Goal: Task Accomplishment & Management: Complete application form

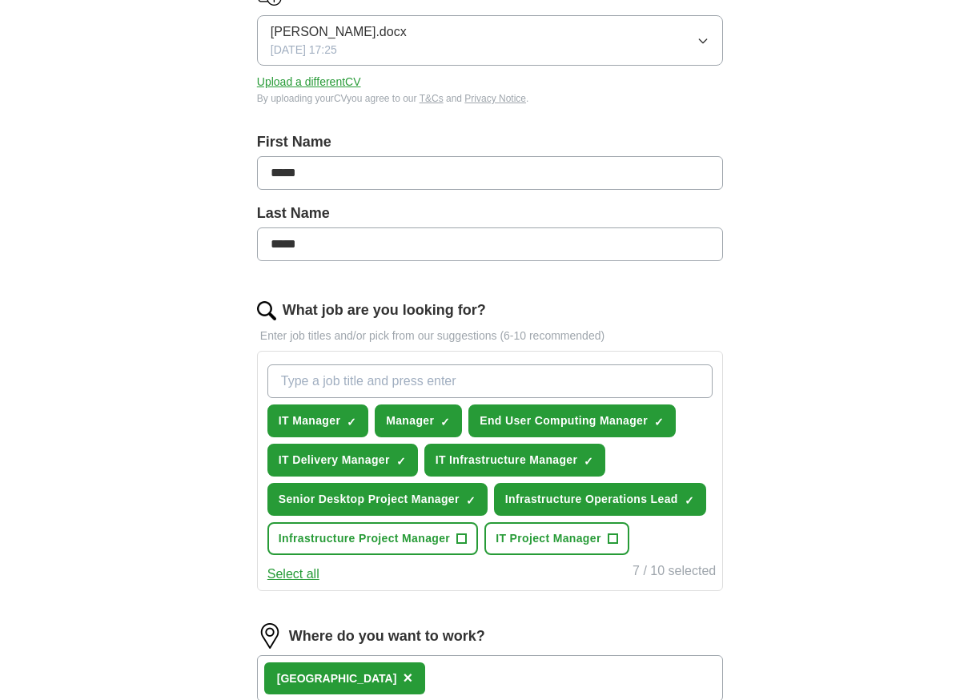
scroll to position [240, 0]
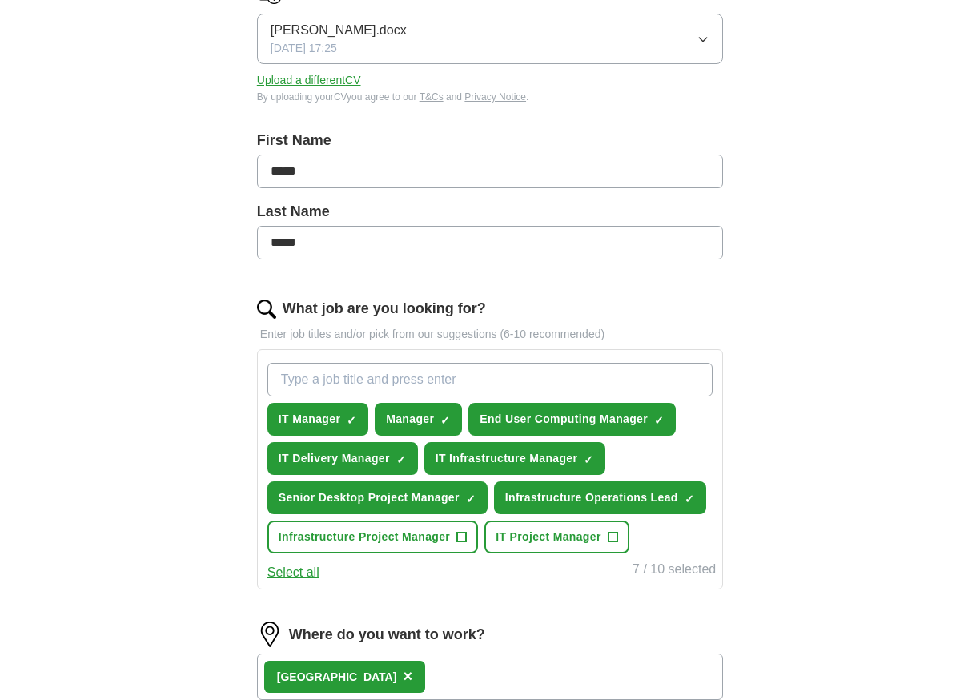
click at [385, 384] on input "What job are you looking for?" at bounding box center [489, 380] width 445 height 34
paste input "Electronics & IT Buyer & Procurement"
click at [0, 0] on span "×" at bounding box center [0, 0] width 0 height 0
click at [350, 418] on span "+" at bounding box center [353, 419] width 10 height 13
click at [0, 0] on span "×" at bounding box center [0, 0] width 0 height 0
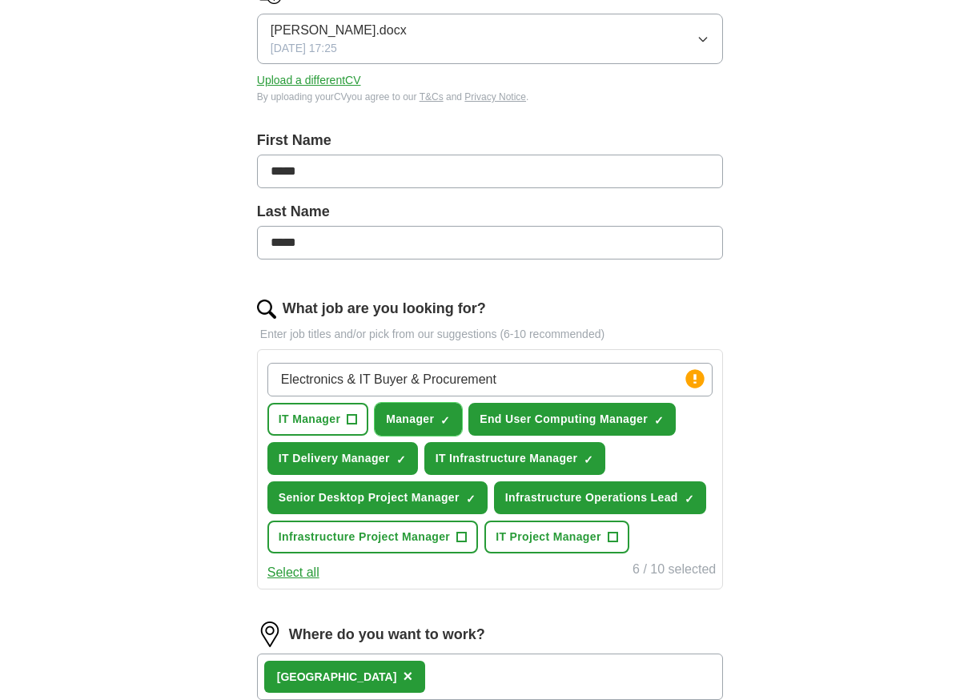
click at [440, 420] on button "Manager ✓ ×" at bounding box center [418, 419] width 87 height 33
click at [0, 0] on span "×" at bounding box center [0, 0] width 0 height 0
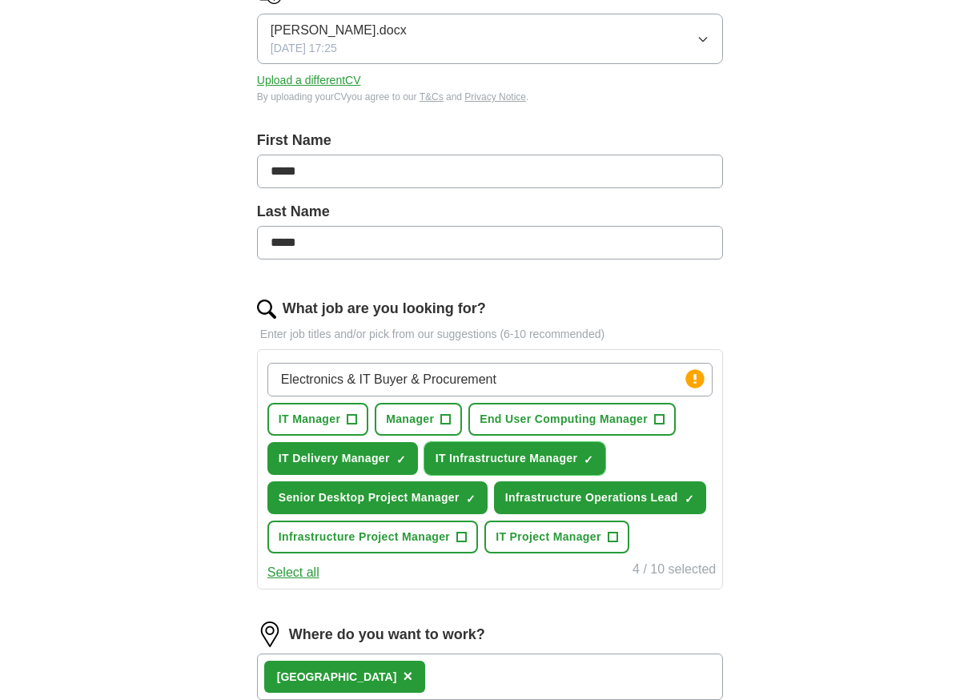
click at [0, 0] on span "×" at bounding box center [0, 0] width 0 height 0
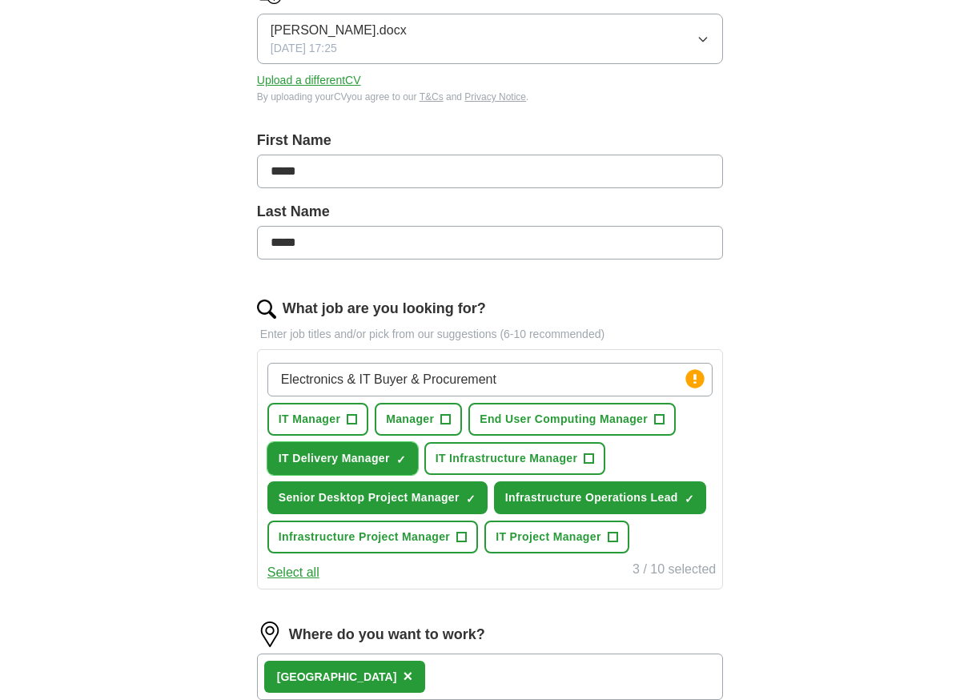
click at [0, 0] on span "×" at bounding box center [0, 0] width 0 height 0
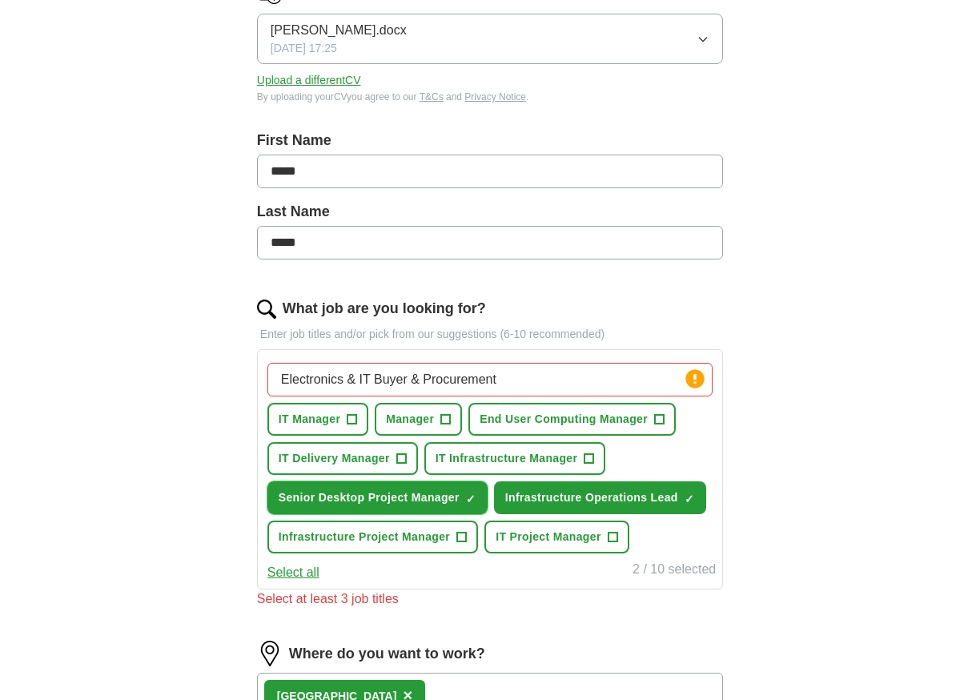
click at [0, 0] on span "×" at bounding box center [0, 0] width 0 height 0
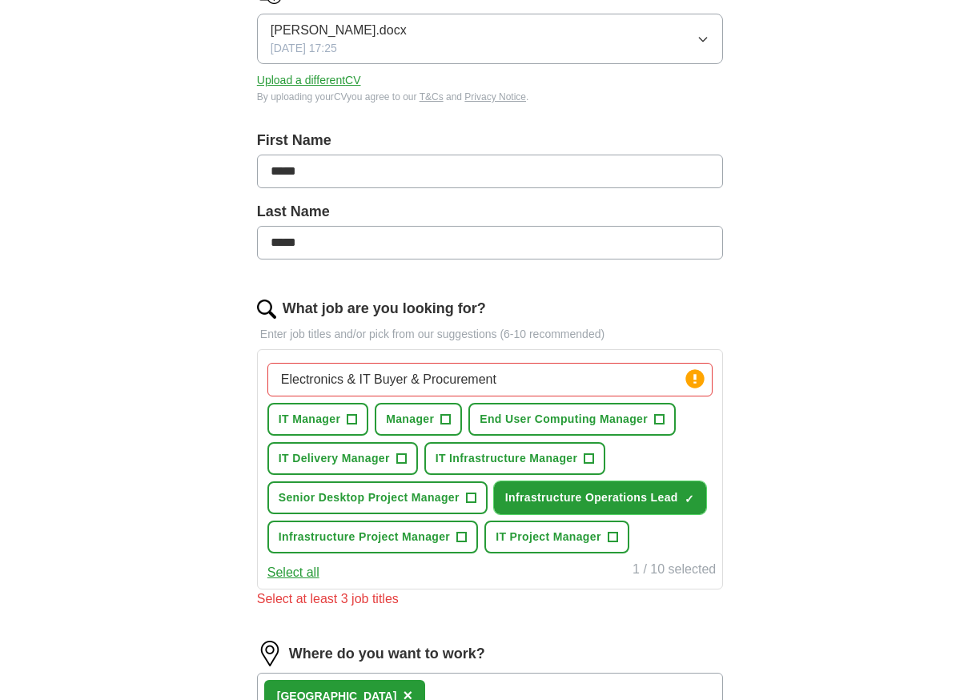
click at [0, 0] on span "×" at bounding box center [0, 0] width 0 height 0
drag, startPoint x: 427, startPoint y: 379, endPoint x: 175, endPoint y: 369, distance: 251.6
click at [175, 369] on div "ApplyIQ Let ApplyIQ do the hard work of searching and applying for jobs. Just t…" at bounding box center [490, 389] width 820 height 1160
type input "Procurement"
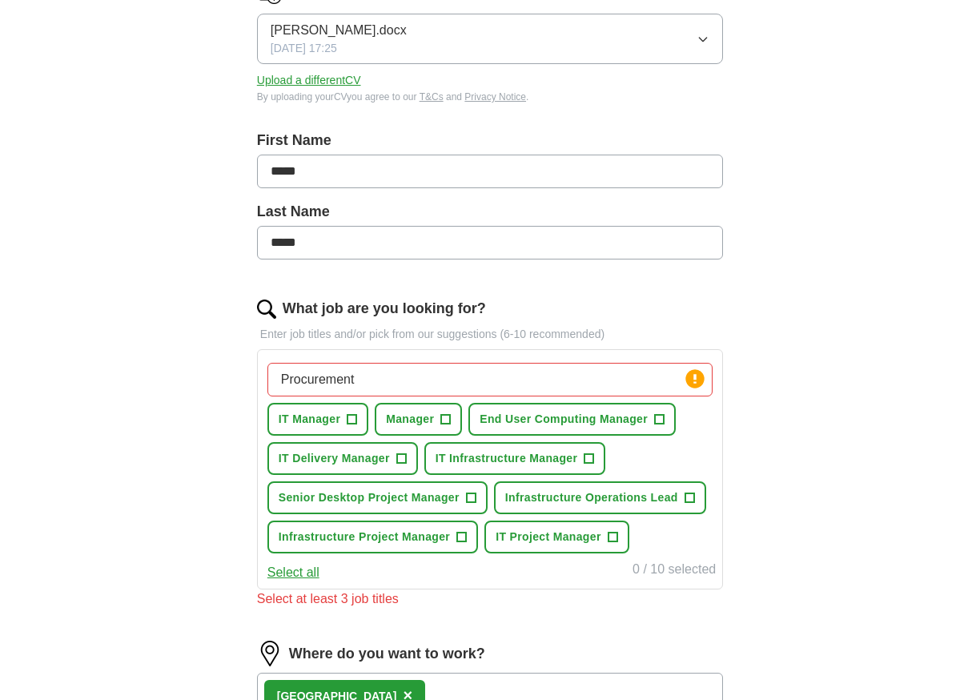
click at [436, 377] on input "Procurement" at bounding box center [489, 380] width 445 height 34
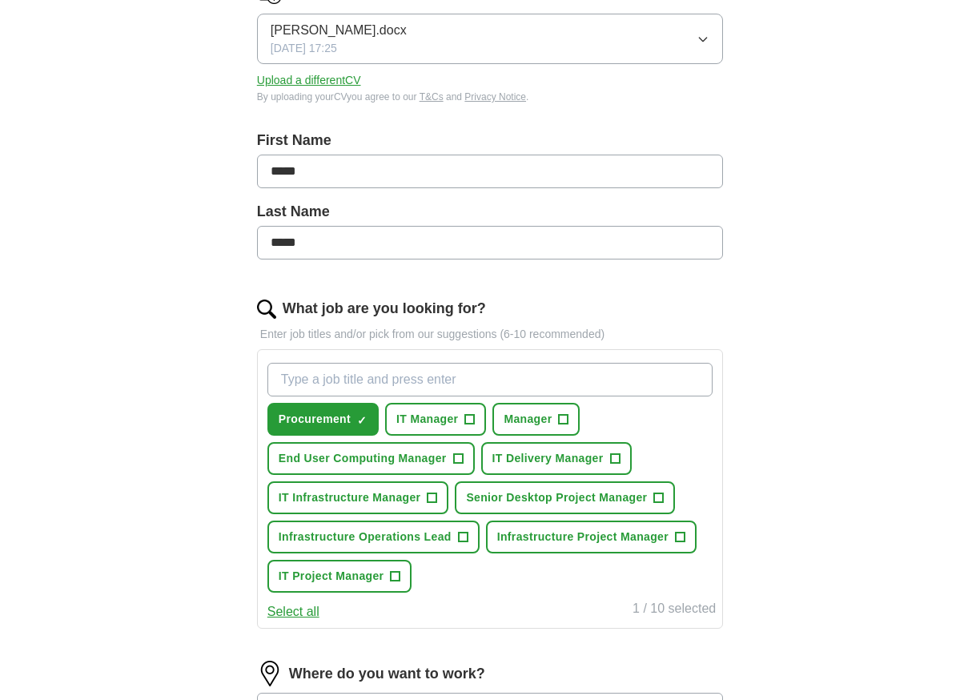
click at [434, 380] on input "What job are you looking for?" at bounding box center [489, 380] width 445 height 34
paste input "Electronics & IT Buyer & Procurement"
type input "Electronics & IT Buyer & Procurement"
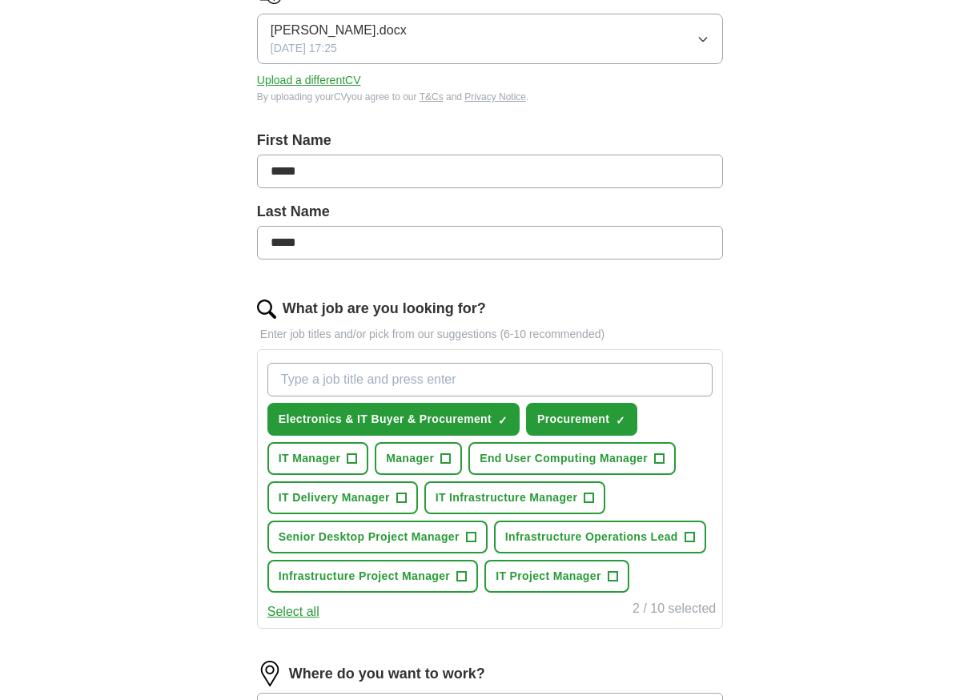
click at [440, 377] on input "What job are you looking for?" at bounding box center [489, 380] width 445 height 34
type input "Electronics Buyer"
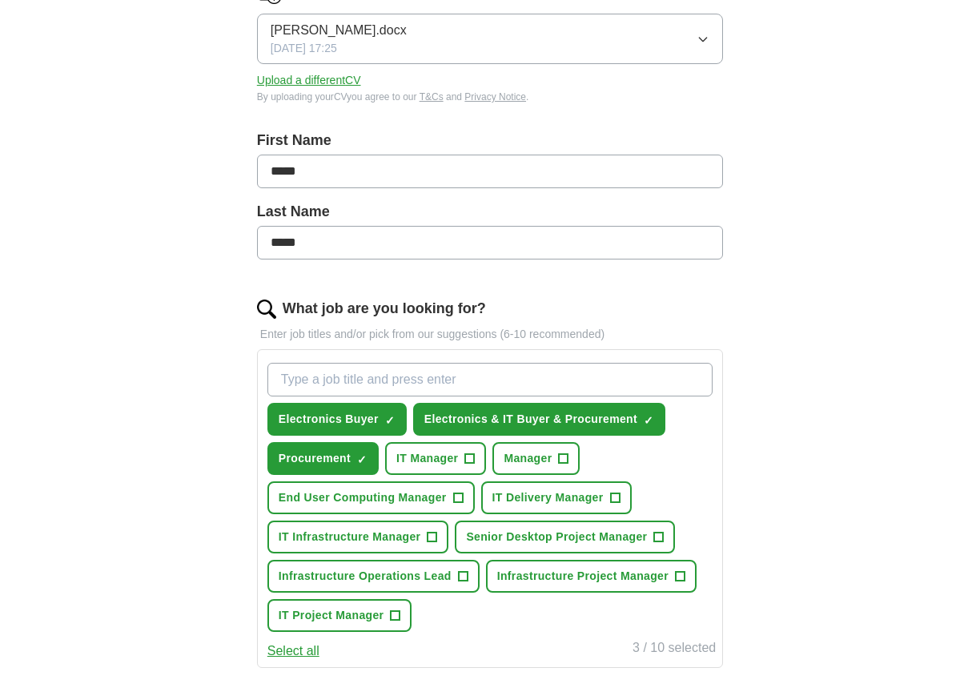
click at [440, 377] on input "What job are you looking for?" at bounding box center [489, 380] width 445 height 34
type input "IT Buyer"
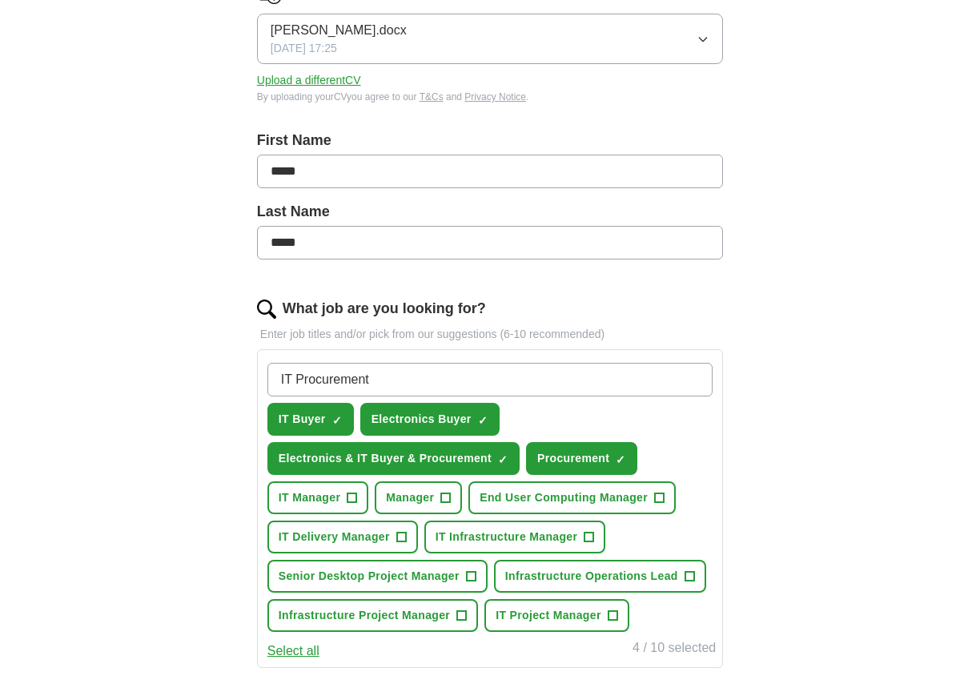
type input "IT Procurement"
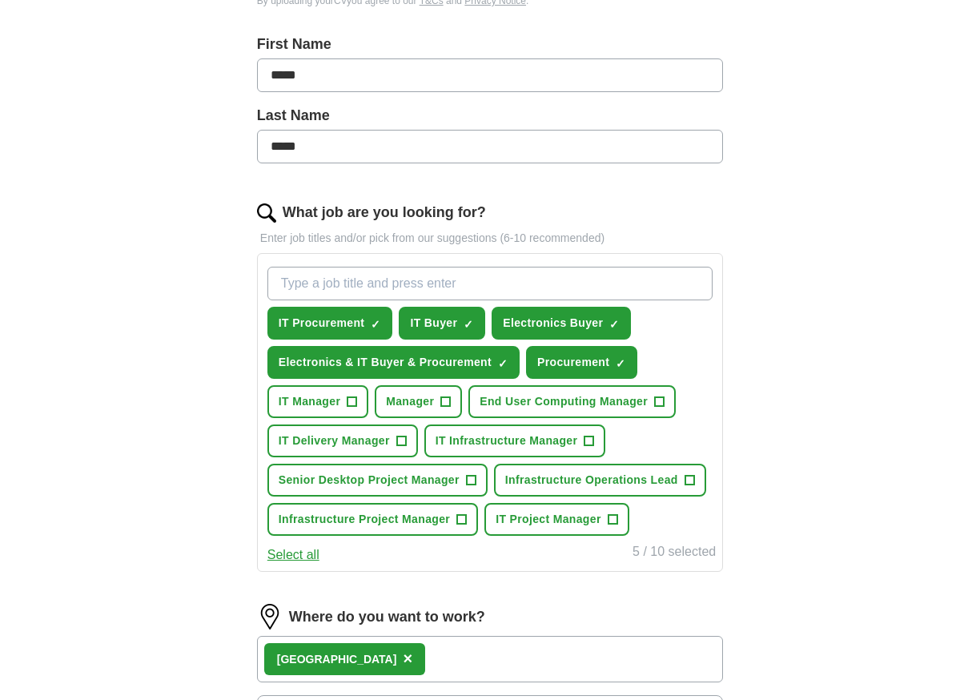
scroll to position [561, 0]
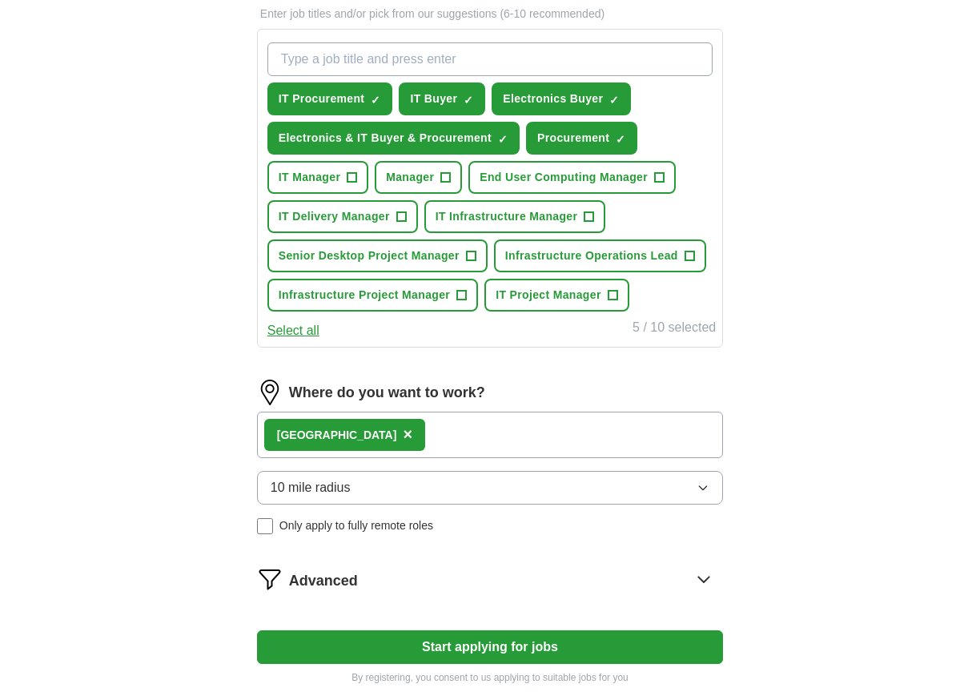
click at [340, 492] on span "10 mile radius" at bounding box center [311, 487] width 80 height 19
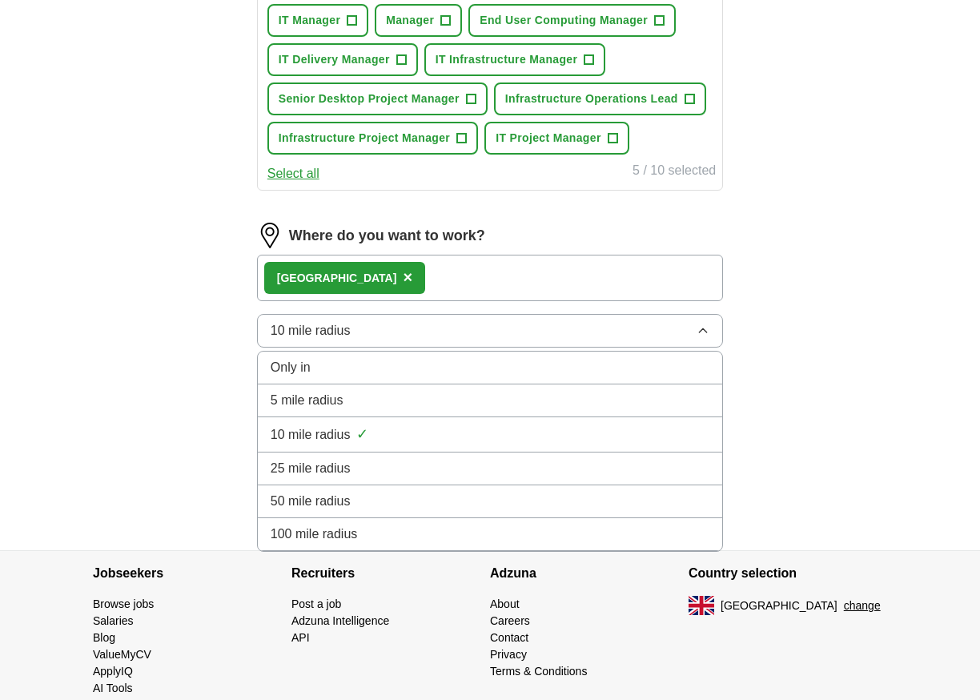
scroll to position [721, 0]
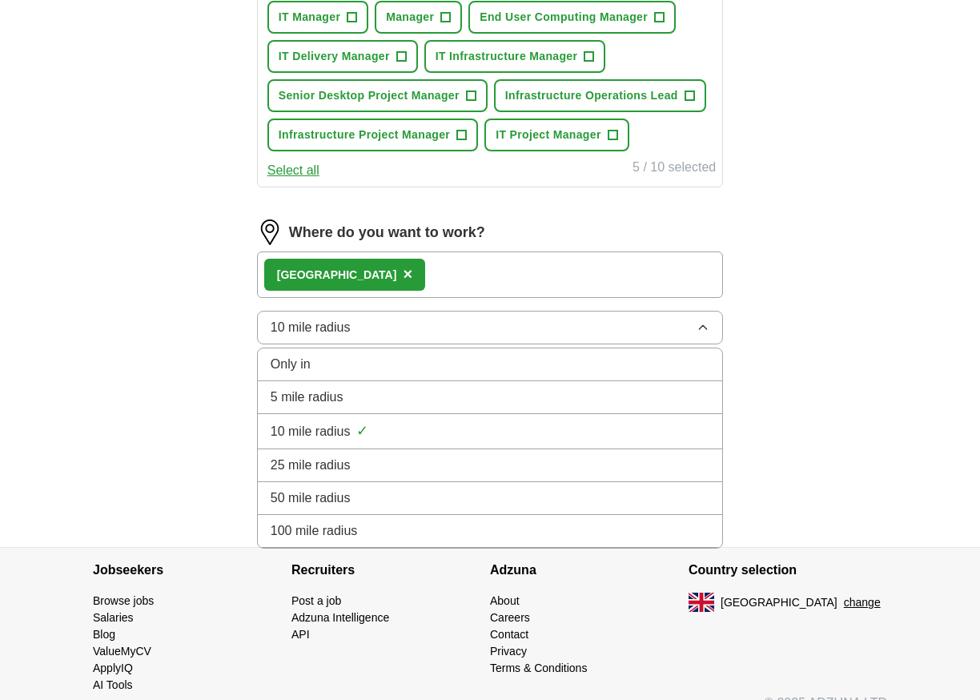
click at [322, 531] on span "100 mile radius" at bounding box center [314, 530] width 87 height 19
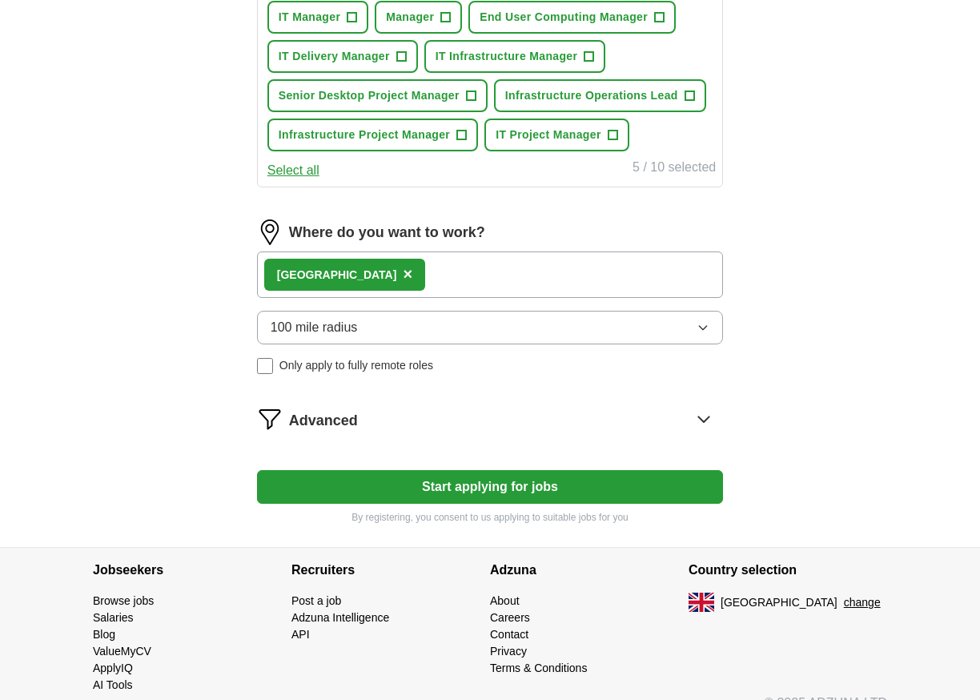
click at [466, 486] on button "Start applying for jobs" at bounding box center [490, 487] width 466 height 34
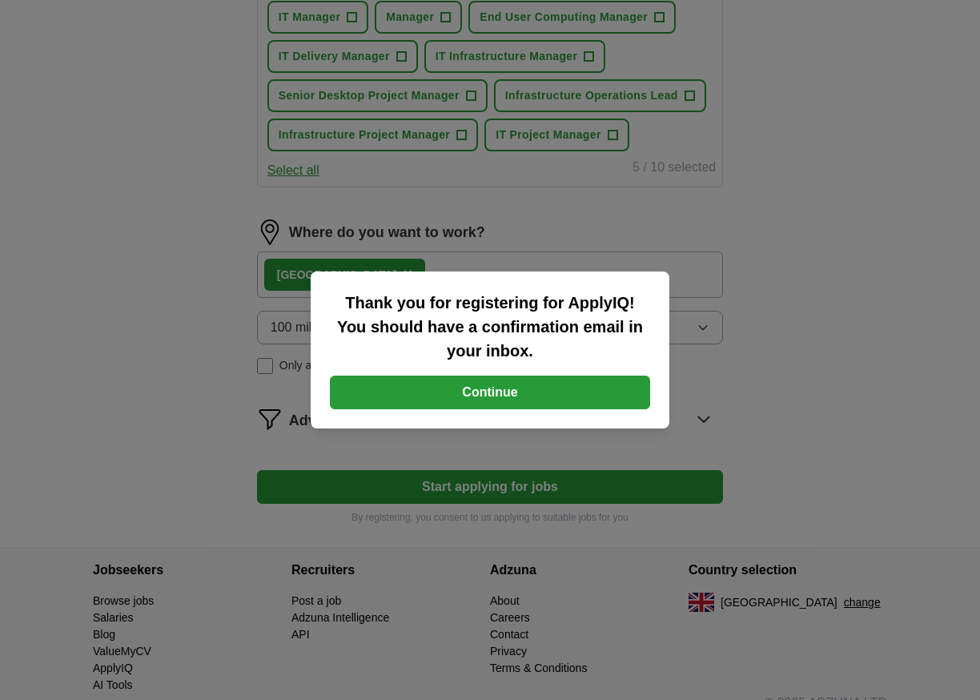
click at [473, 393] on button "Continue" at bounding box center [490, 393] width 320 height 34
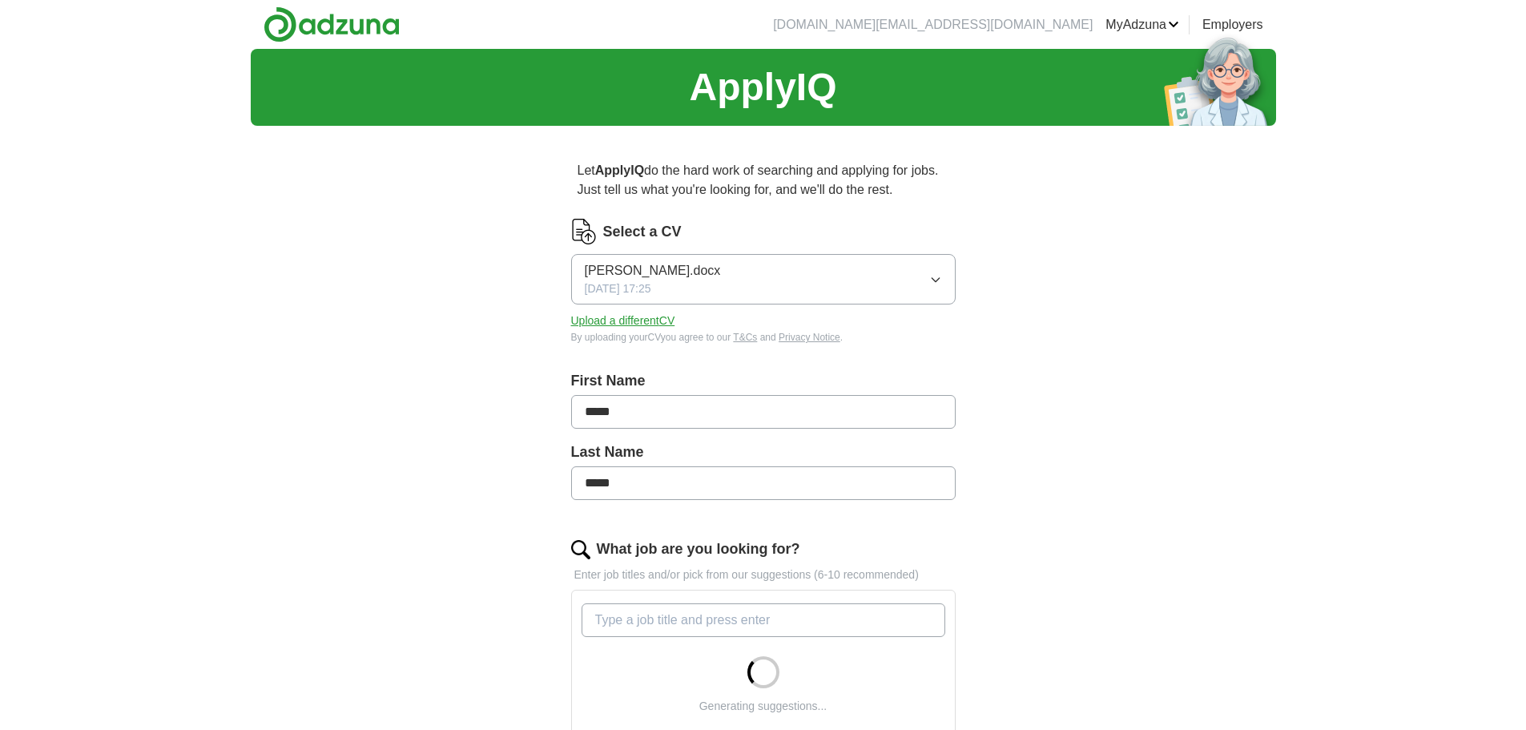
click at [620, 314] on button "Upload a different CV" at bounding box center [623, 320] width 104 height 17
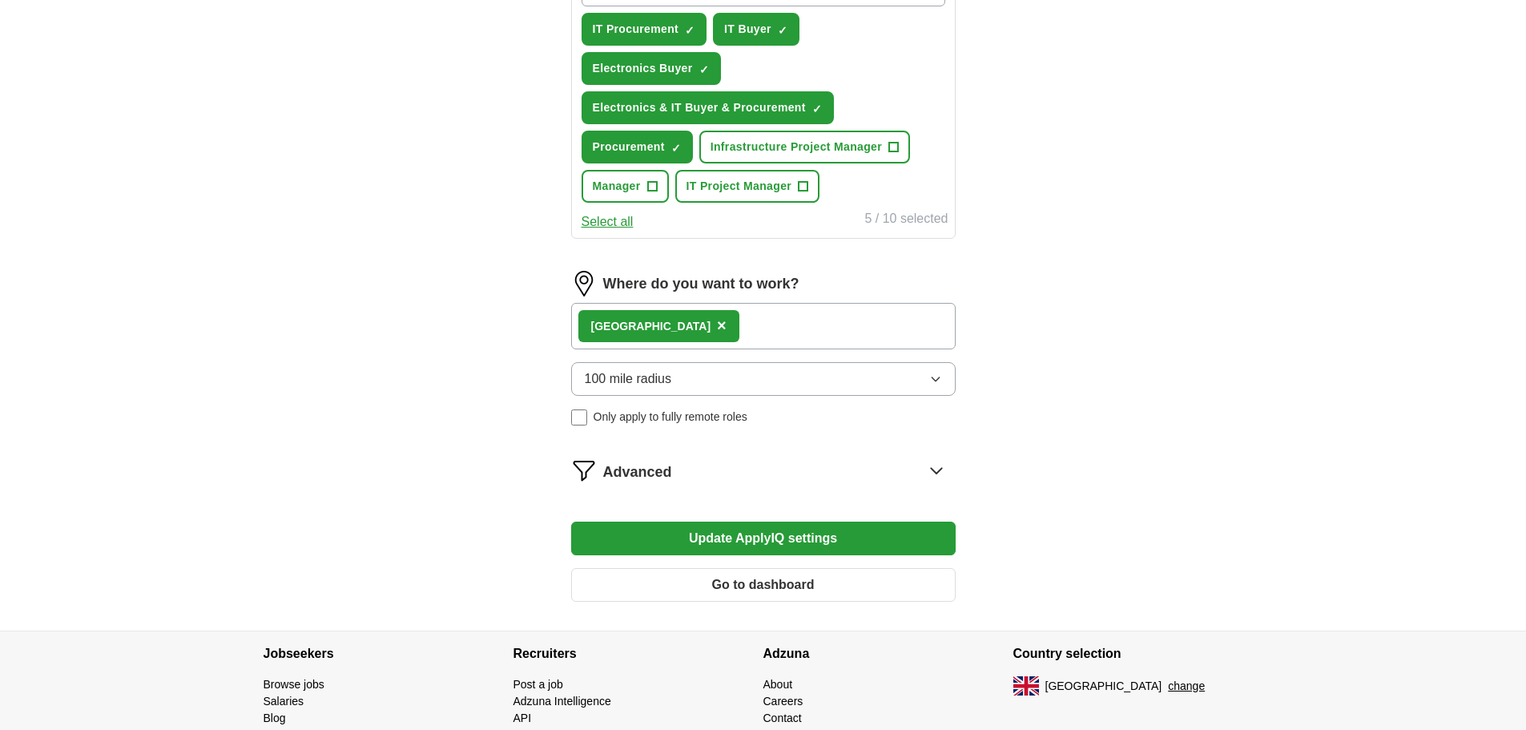
scroll to position [641, 0]
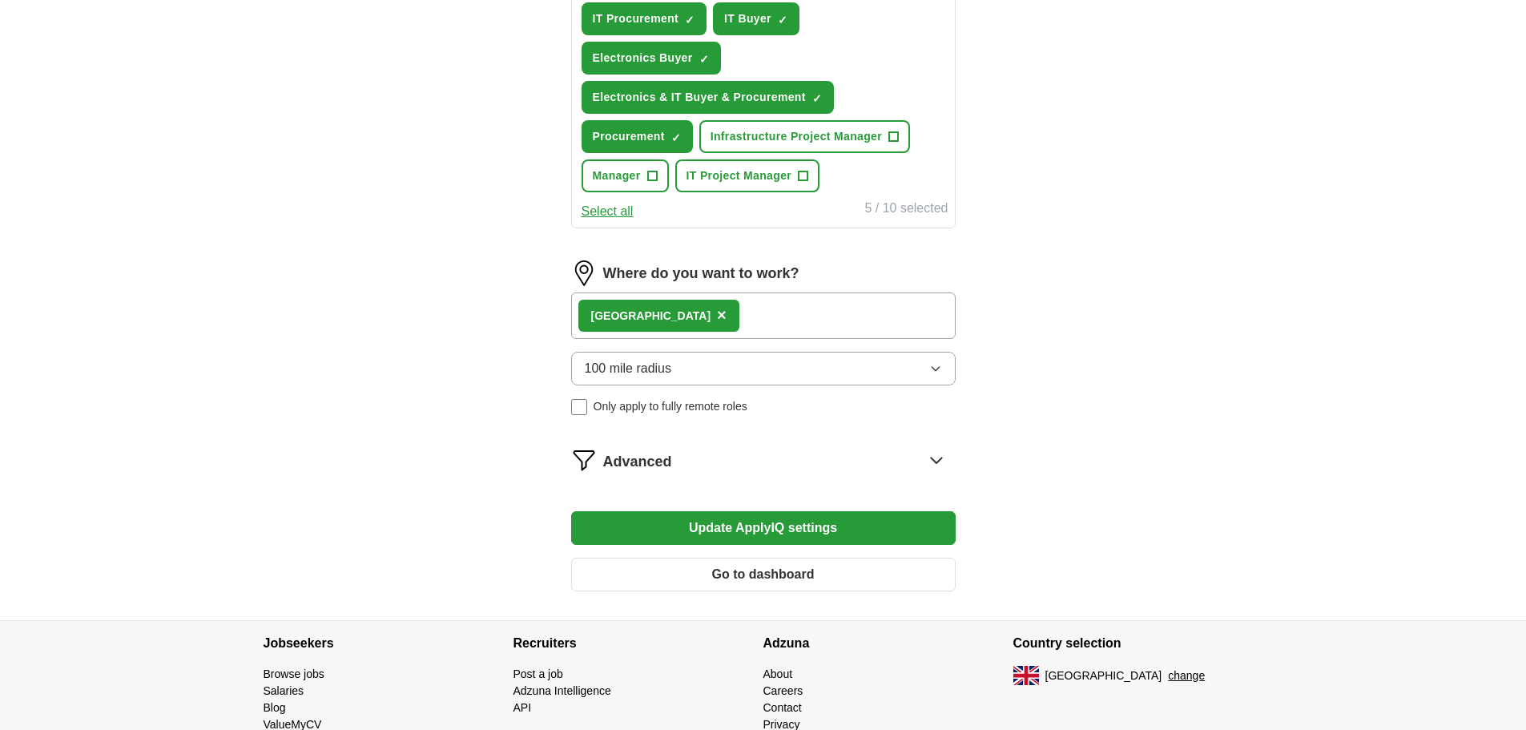
click at [782, 529] on button "Update ApplyIQ settings" at bounding box center [763, 528] width 384 height 34
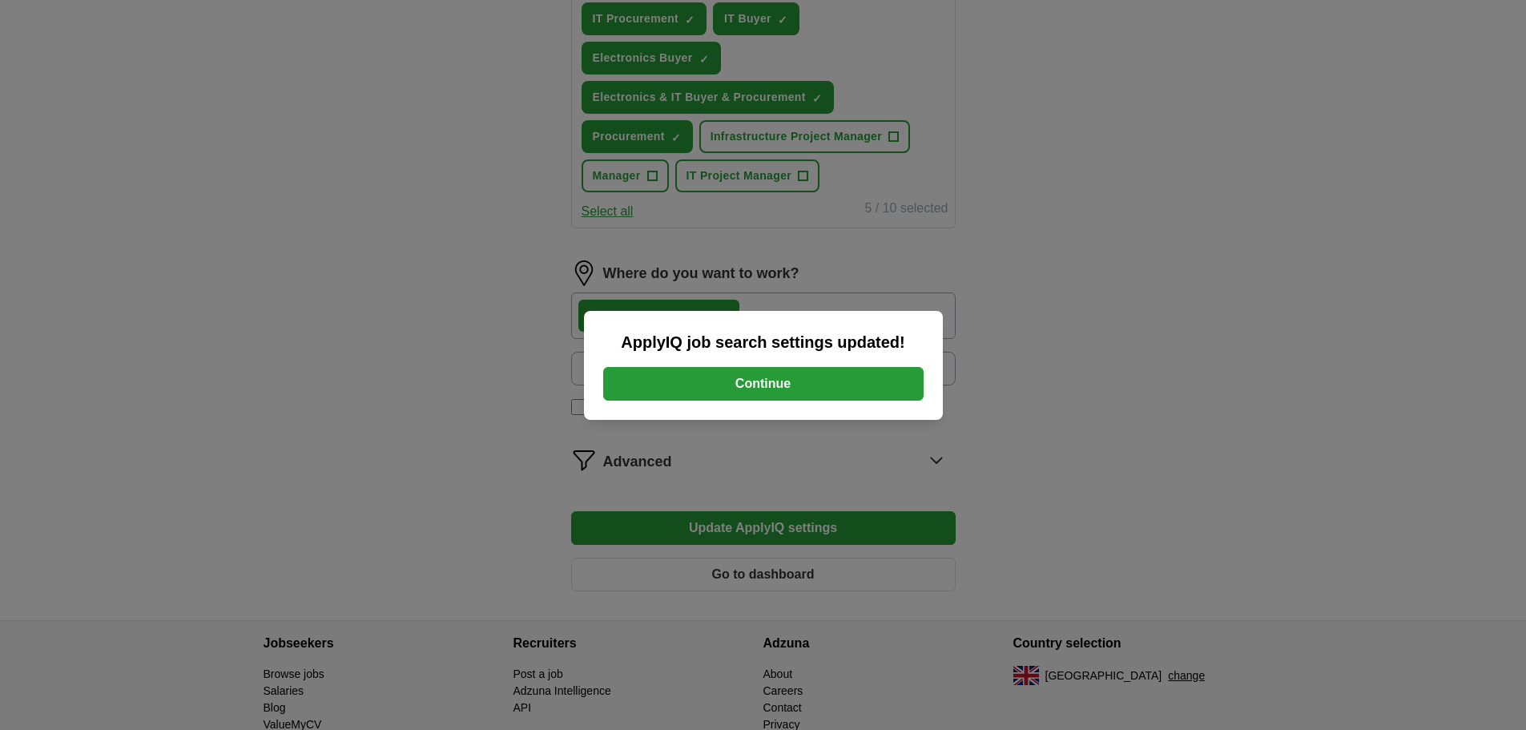
click at [818, 392] on button "Continue" at bounding box center [763, 384] width 320 height 34
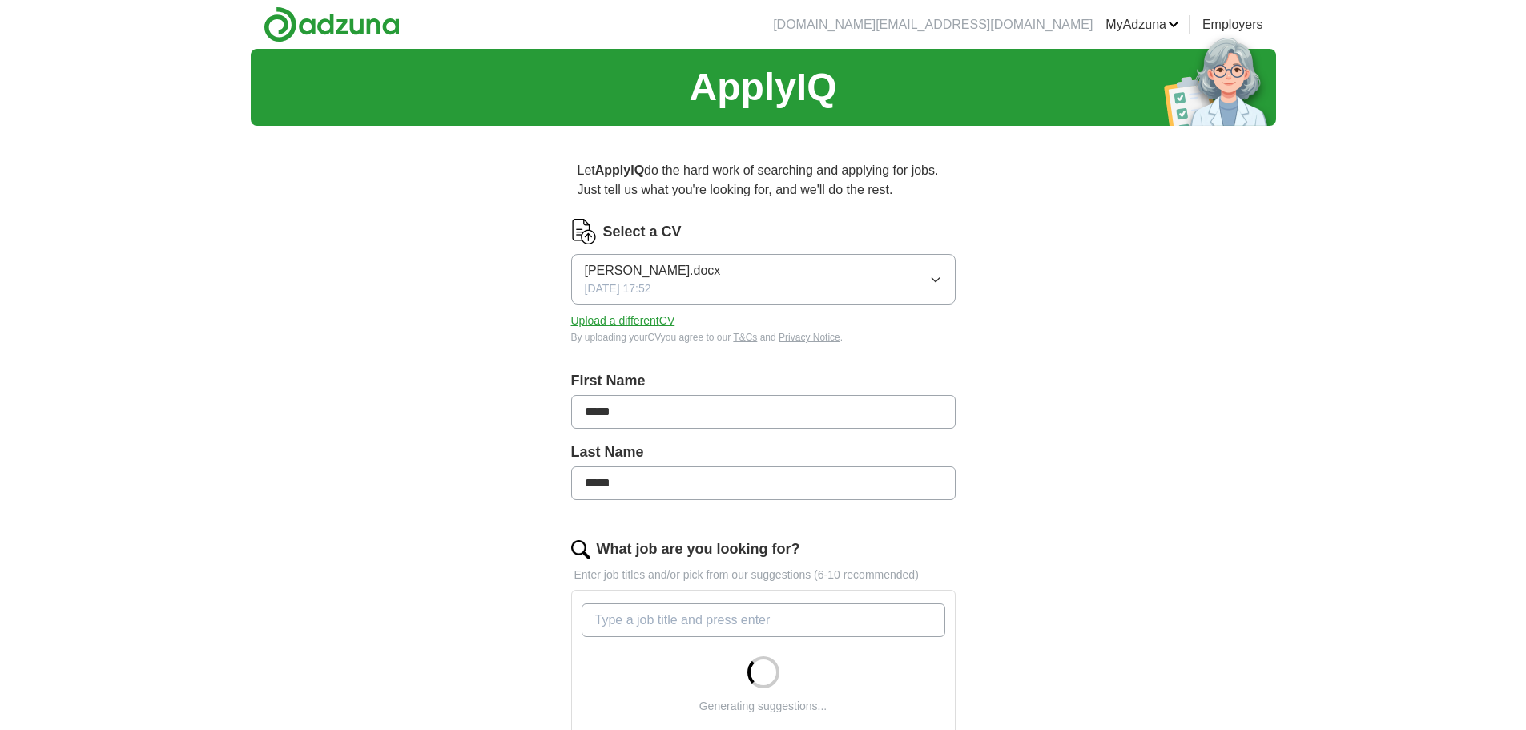
click at [635, 322] on button "Upload a different CV" at bounding box center [623, 320] width 104 height 17
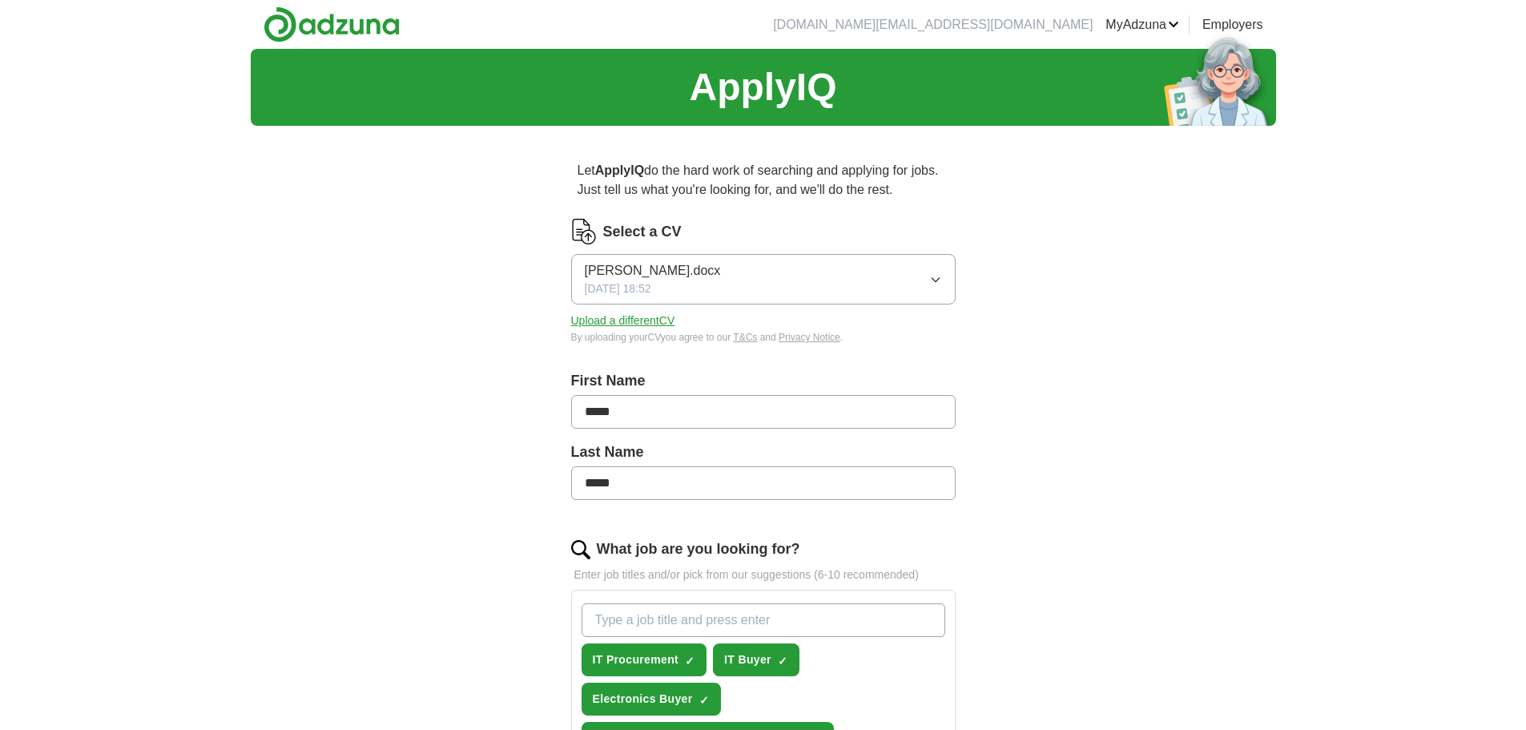
scroll to position [561, 0]
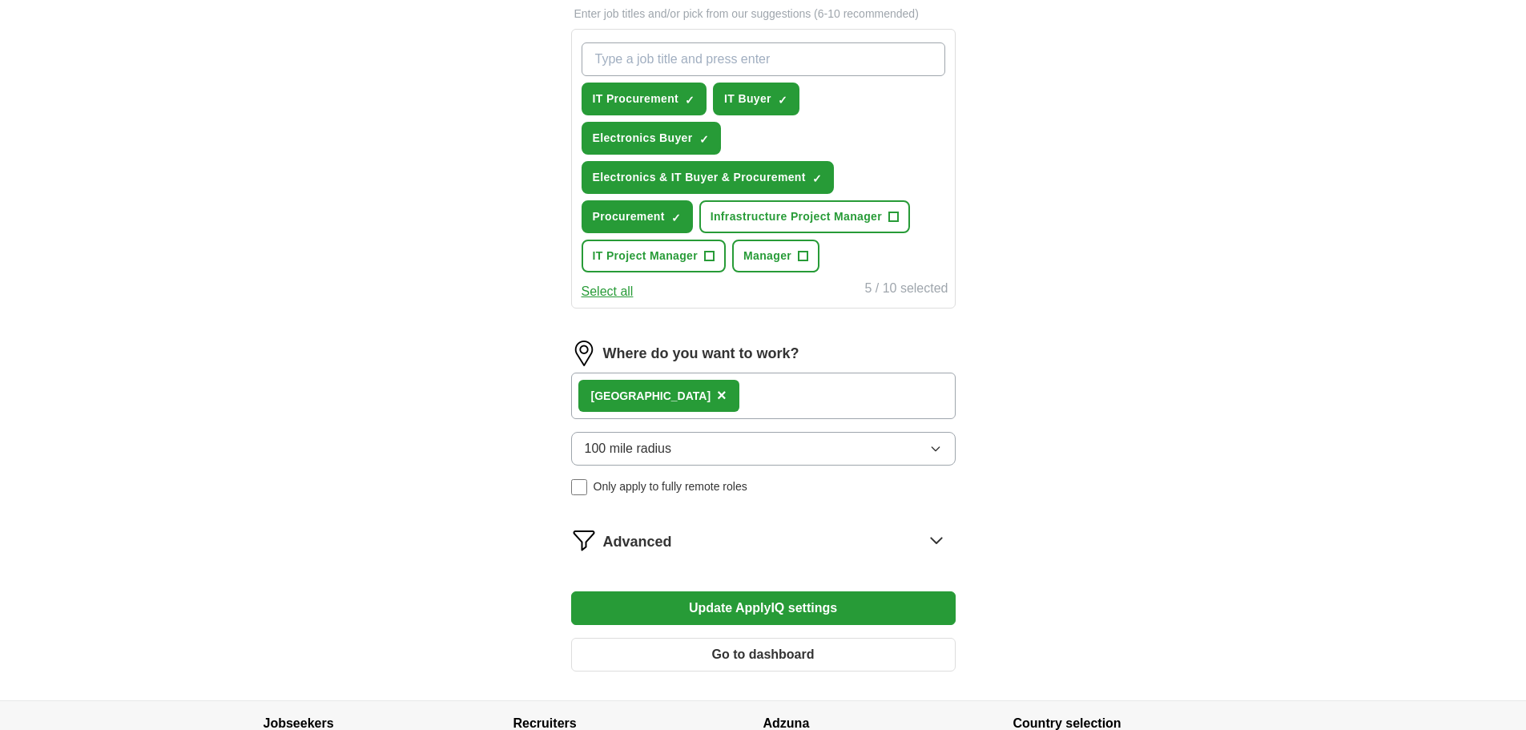
click at [684, 597] on button "Update ApplyIQ settings" at bounding box center [763, 608] width 384 height 34
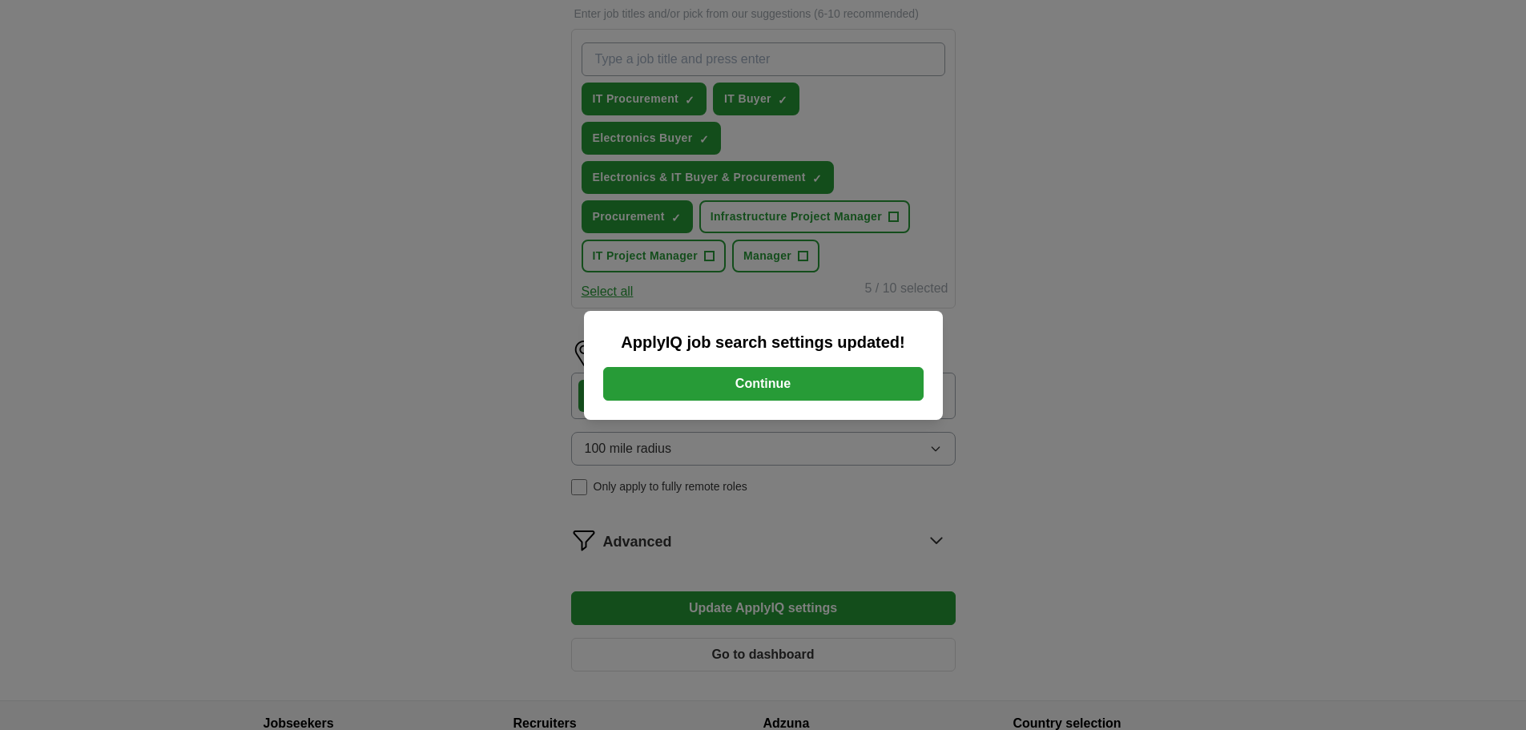
click at [746, 383] on button "Continue" at bounding box center [763, 384] width 320 height 34
